Goal: Information Seeking & Learning: Check status

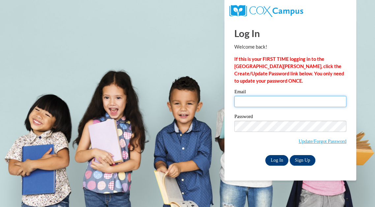
type input "koernerangela@aasd.k12.wi.us"
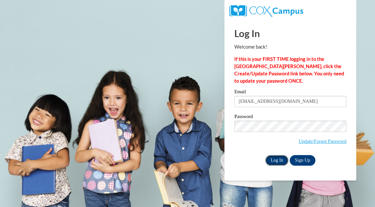
click at [274, 157] on input "Log In" at bounding box center [277, 160] width 23 height 11
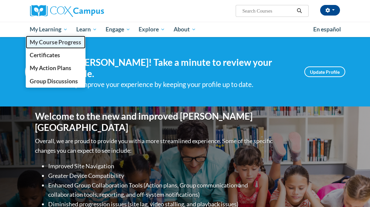
click at [60, 43] on span "My Course Progress" at bounding box center [55, 42] width 51 height 7
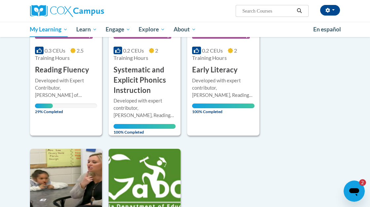
scroll to position [161, 0]
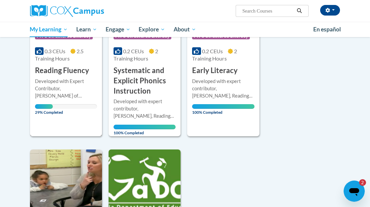
click at [58, 85] on div "Developed with Expert Contributor, Dr. [PERSON_NAME] of [GEOGRAPHIC_DATA][US_ST…" at bounding box center [66, 89] width 62 height 22
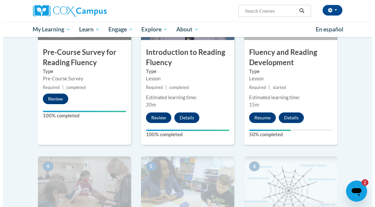
scroll to position [209, 0]
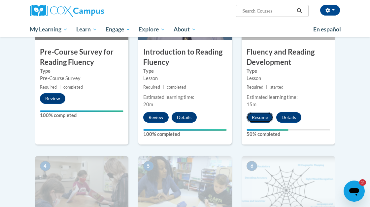
click at [262, 117] on button "Resume" at bounding box center [259, 117] width 27 height 11
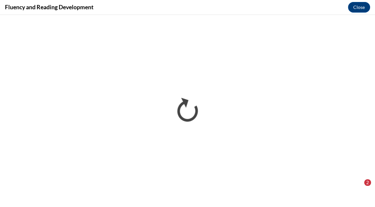
scroll to position [0, 0]
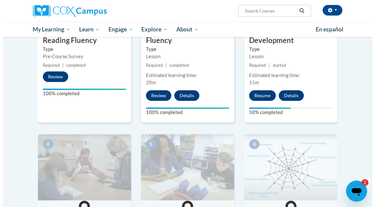
scroll to position [218, 0]
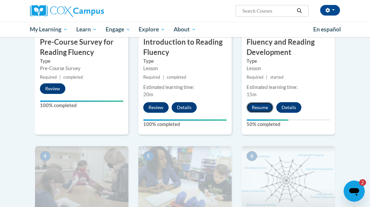
click at [265, 109] on button "Resume" at bounding box center [259, 107] width 27 height 11
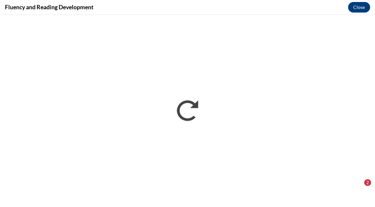
scroll to position [0, 0]
